Goal: Task Accomplishment & Management: Manage account settings

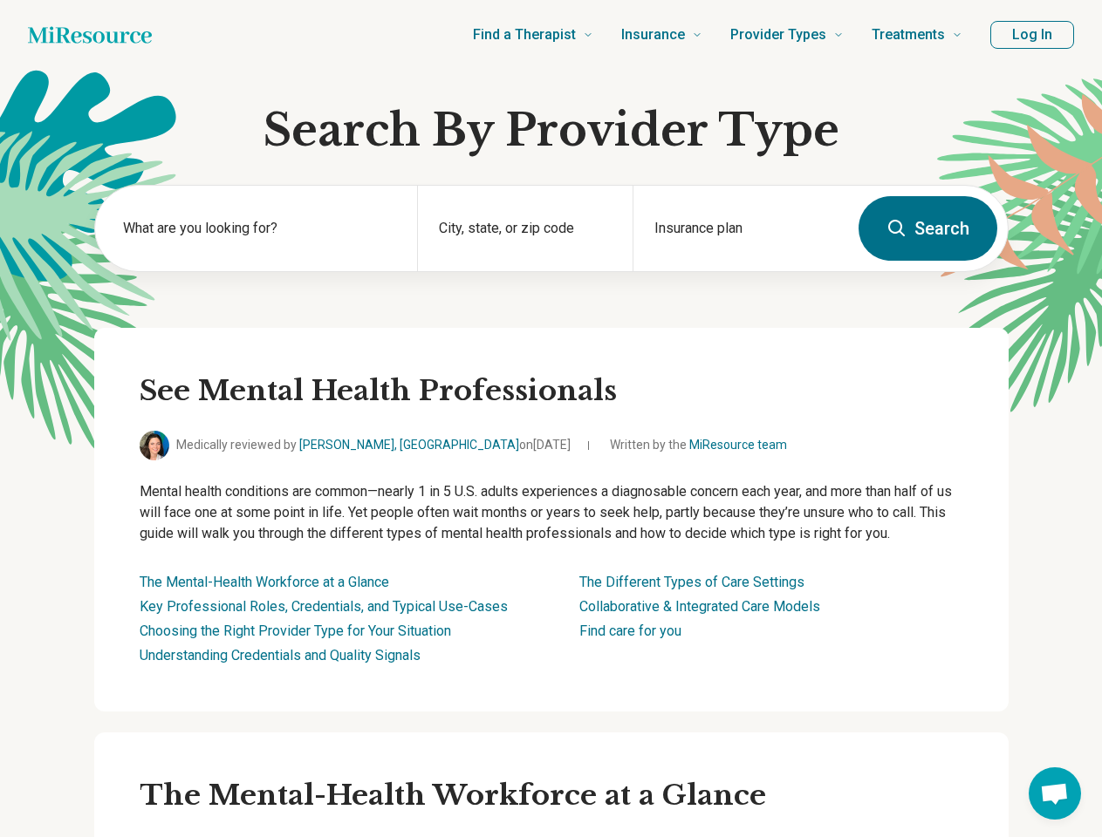
click at [1032, 35] on button "Log In" at bounding box center [1032, 35] width 84 height 28
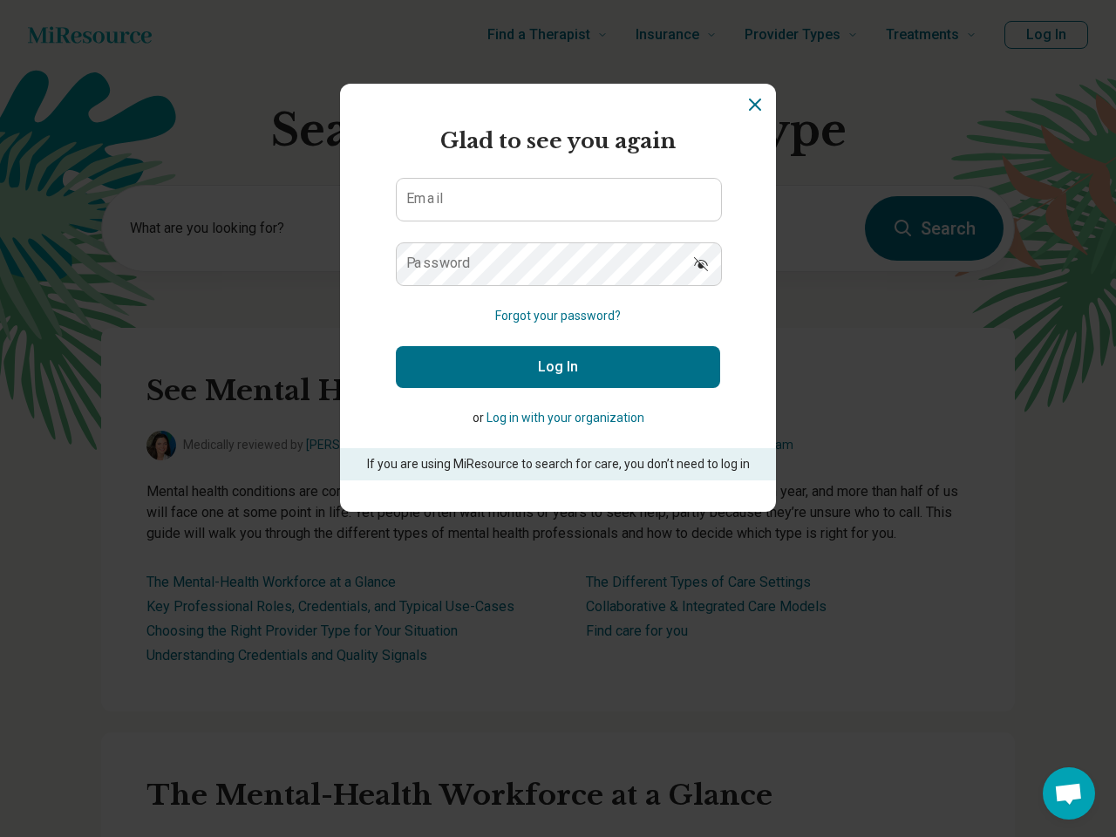
click at [256, 229] on div "Miresource logo Glad to see you again Email Password Forgot your password? Log …" at bounding box center [558, 418] width 1116 height 837
click at [524, 229] on form "Glad to see you again Email Password Forgot your password? Log In or Log in wit…" at bounding box center [558, 303] width 324 height 355
click at [740, 229] on section "Miresource logo Glad to see you again Email Password Forgot your password? Log …" at bounding box center [558, 298] width 436 height 428
click at [1054, 794] on div "Miresource logo Glad to see you again Email Password Forgot your password? Log …" at bounding box center [558, 418] width 1116 height 837
